Goal: Transaction & Acquisition: Purchase product/service

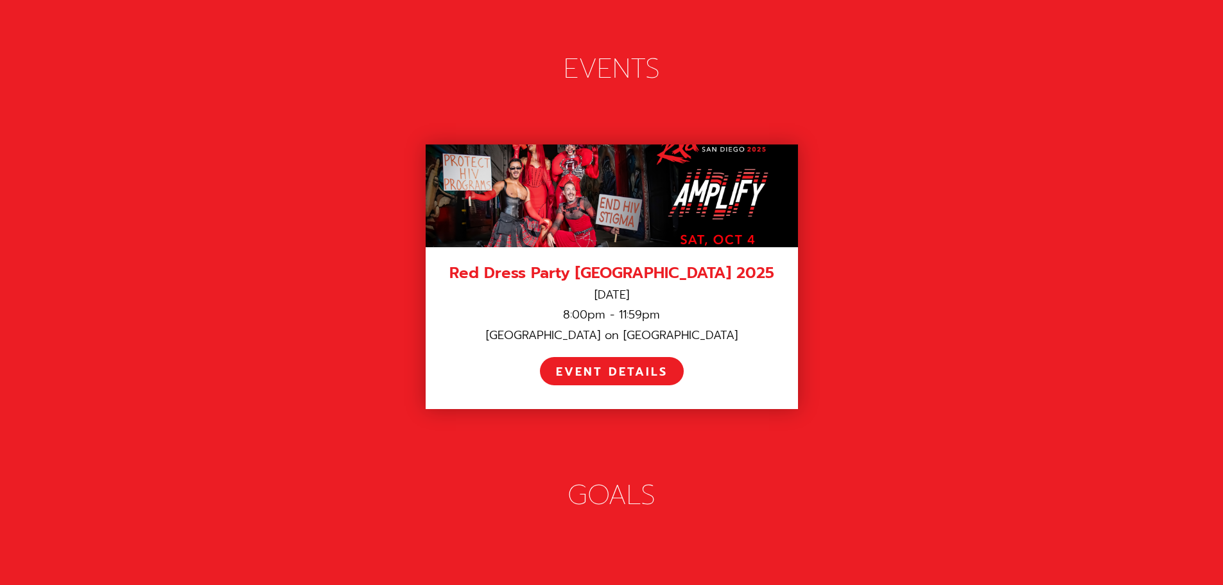
scroll to position [1797, 0]
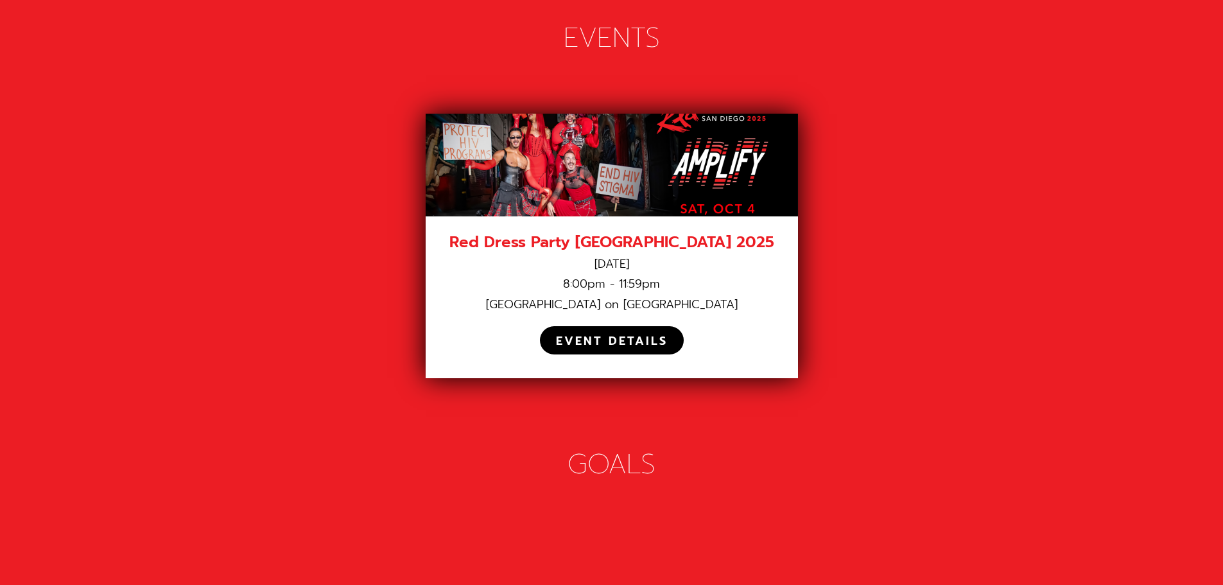
click at [617, 334] on div "EVENT DETAILS" at bounding box center [612, 341] width 112 height 15
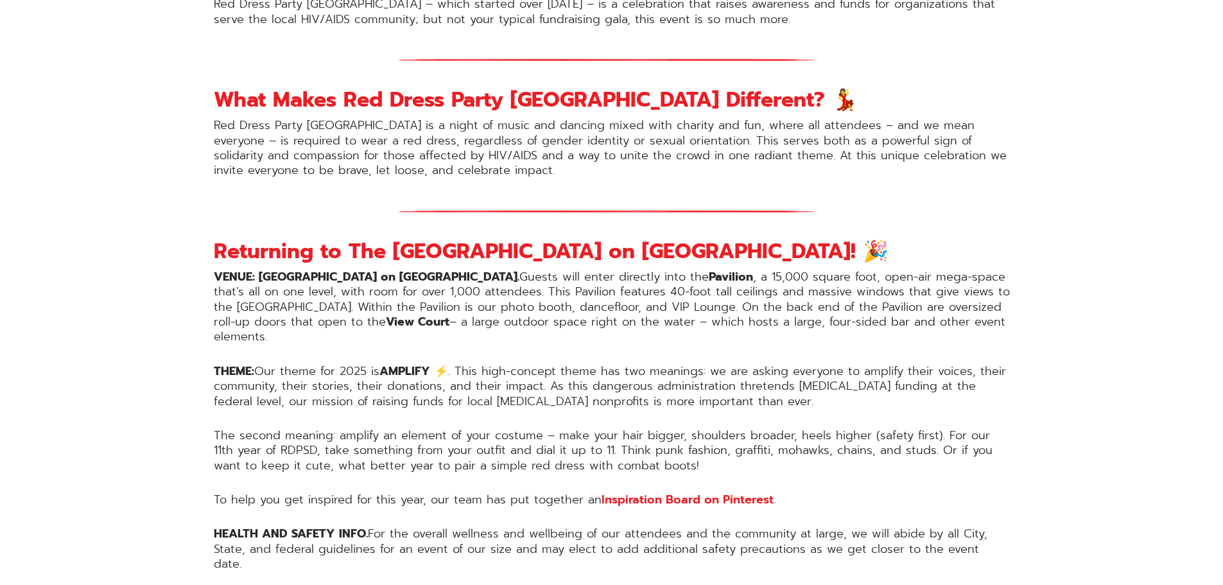
scroll to position [963, 0]
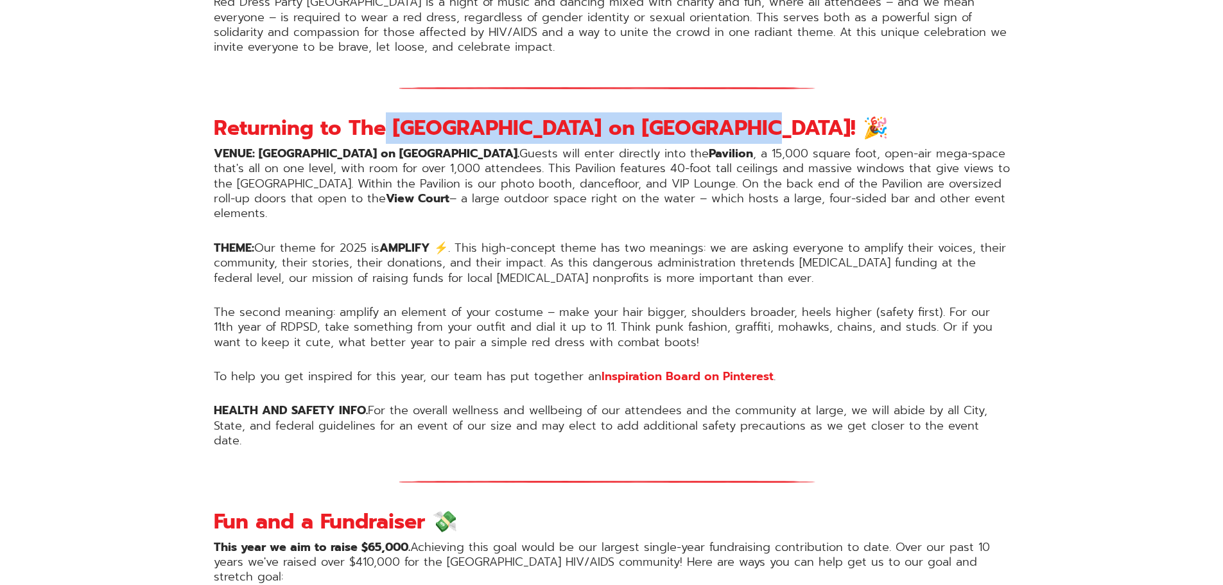
drag, startPoint x: 438, startPoint y: 126, endPoint x: 714, endPoint y: 129, distance: 276.0
click at [714, 129] on strong "Returning to The [GEOGRAPHIC_DATA] on [GEOGRAPHIC_DATA]! 🎉" at bounding box center [551, 127] width 675 height 31
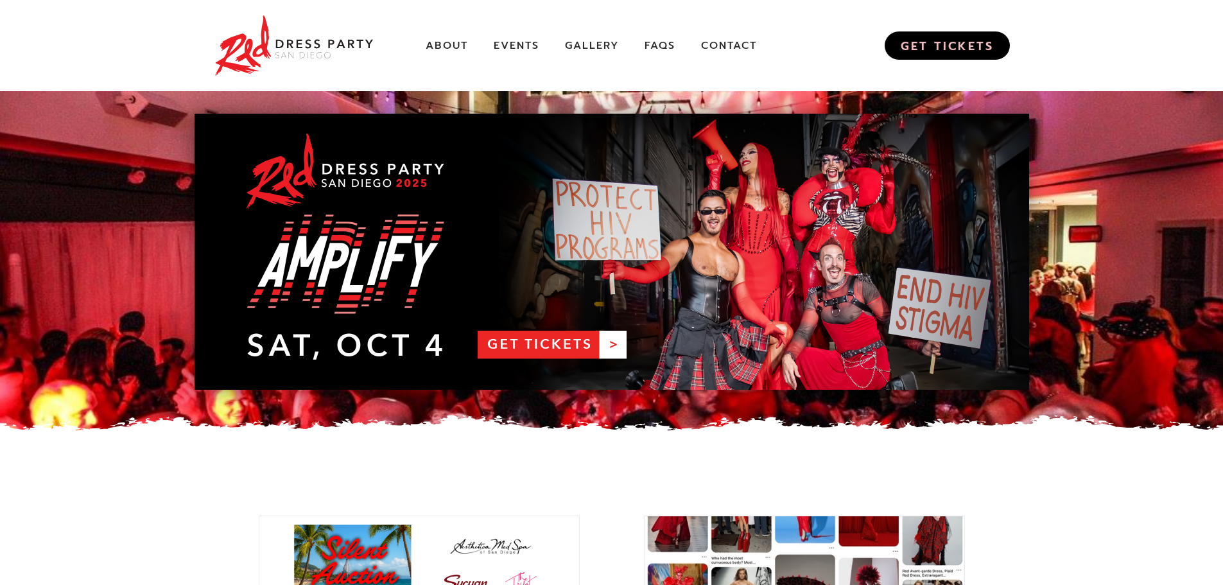
click at [901, 48] on link "GET TICKETS" at bounding box center [947, 45] width 125 height 28
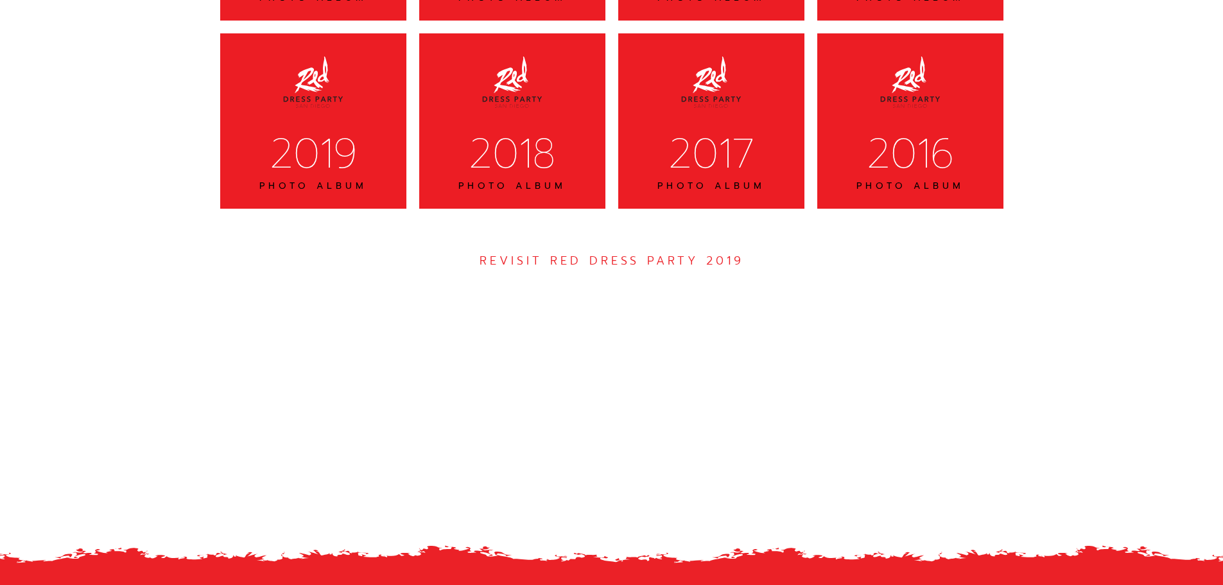
scroll to position [3595, 0]
